Goal: Task Accomplishment & Management: Use online tool/utility

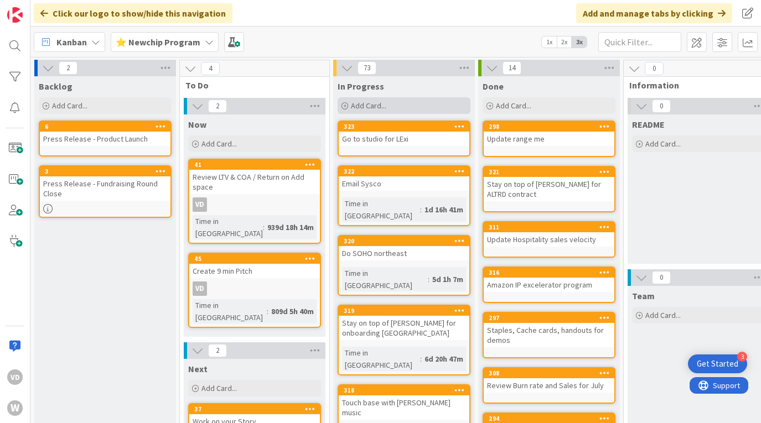
click at [386, 111] on div "Add Card..." at bounding box center [403, 105] width 133 height 17
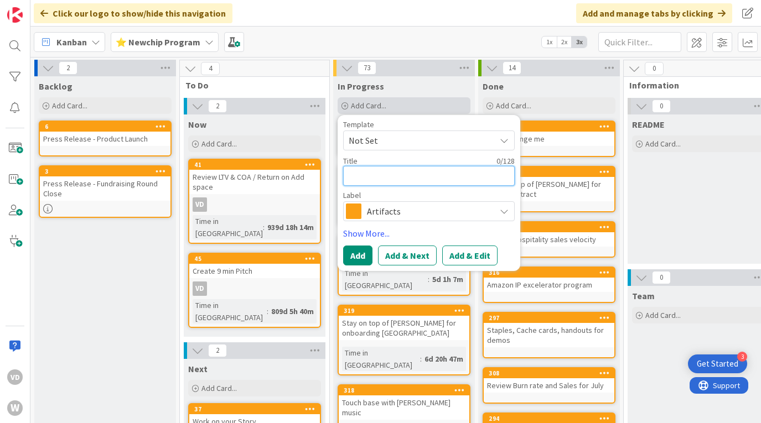
type textarea "C"
type textarea "x"
type textarea "Co"
type textarea "x"
type textarea "Con"
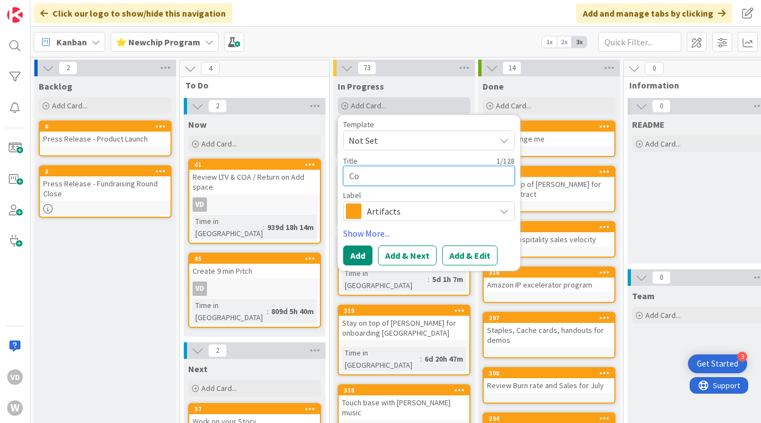
type textarea "x"
type textarea "Cont"
type textarea "x"
type textarea "Conta"
type textarea "x"
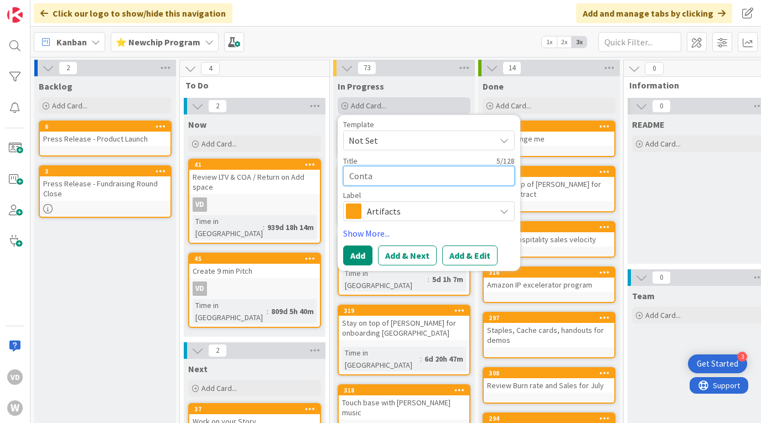
type textarea "Contac"
type textarea "x"
type textarea "Contact"
type textarea "x"
type textarea "Contact"
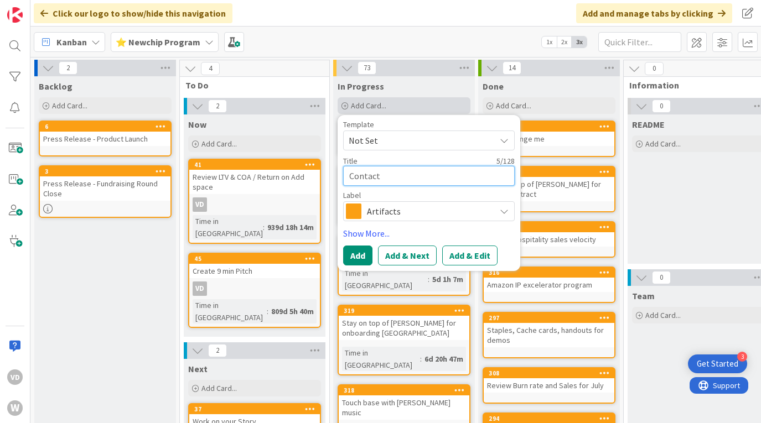
type textarea "x"
type textarea "Contact f"
type textarea "x"
type textarea "Contact fo"
type textarea "x"
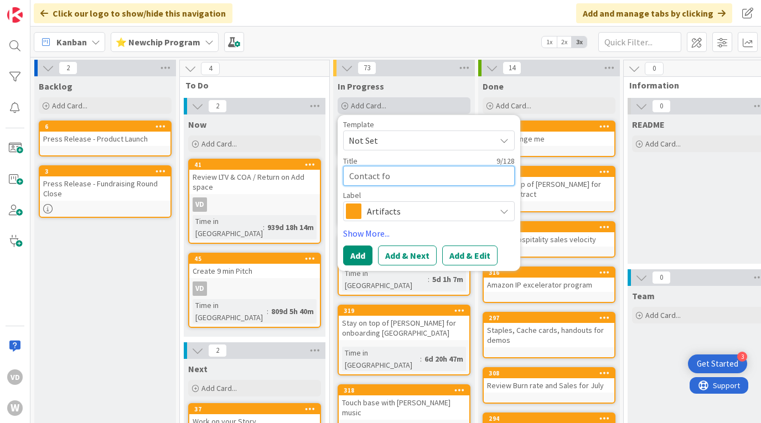
type textarea "Contact for"
type textarea "x"
type textarea "Contact for"
type textarea "x"
type textarea "Contact for s"
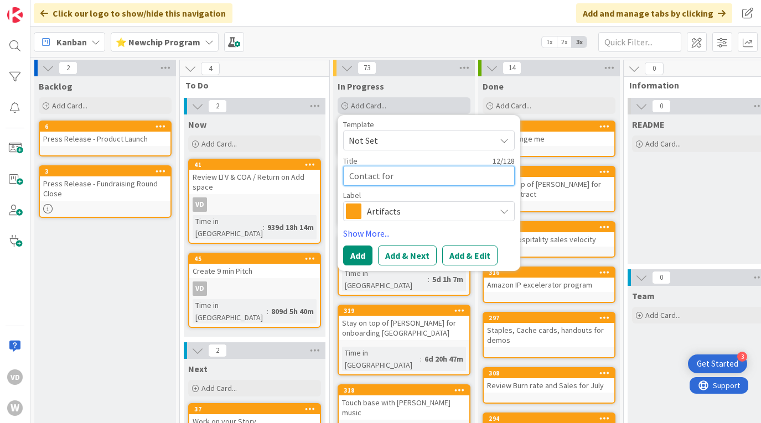
type textarea "x"
type textarea "Contact for sh"
type textarea "x"
type textarea "Contact for shi"
type textarea "x"
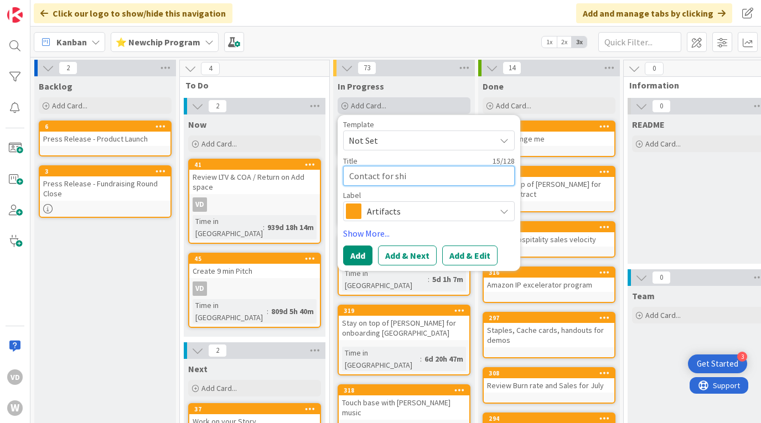
type textarea "Contact for ship"
type textarea "x"
type textarea "Contact for [PERSON_NAME]"
type textarea "x"
type textarea "Contact for shippe"
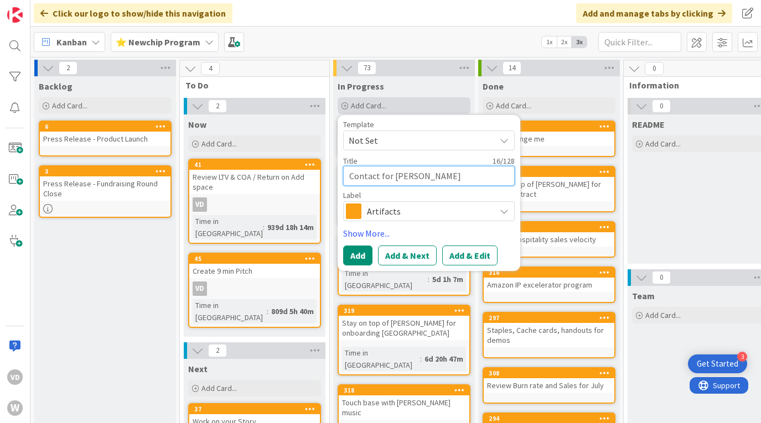
type textarea "x"
type textarea "Contact for shipper"
type textarea "x"
type textarea "Contact for shippers"
type textarea "x"
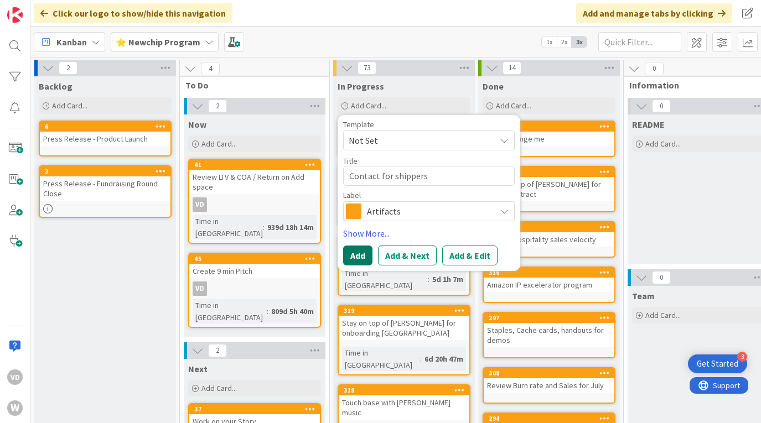
click at [361, 254] on button "Add" at bounding box center [357, 256] width 29 height 20
